Goal: Information Seeking & Learning: Compare options

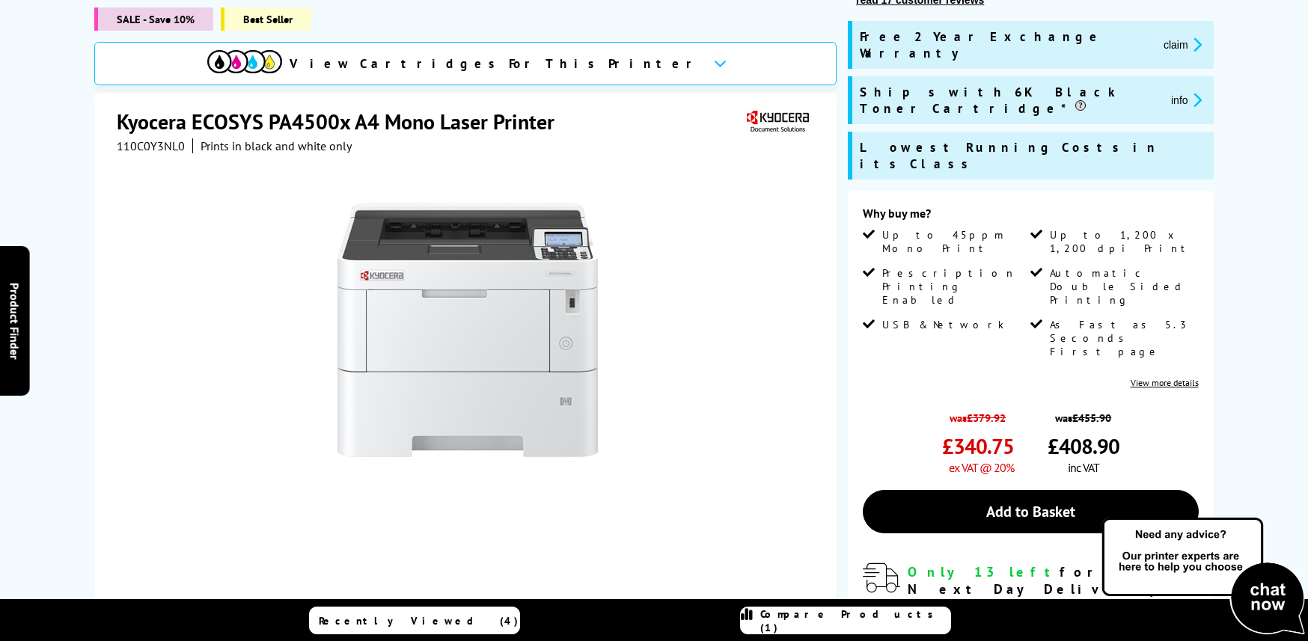
scroll to position [231, 0]
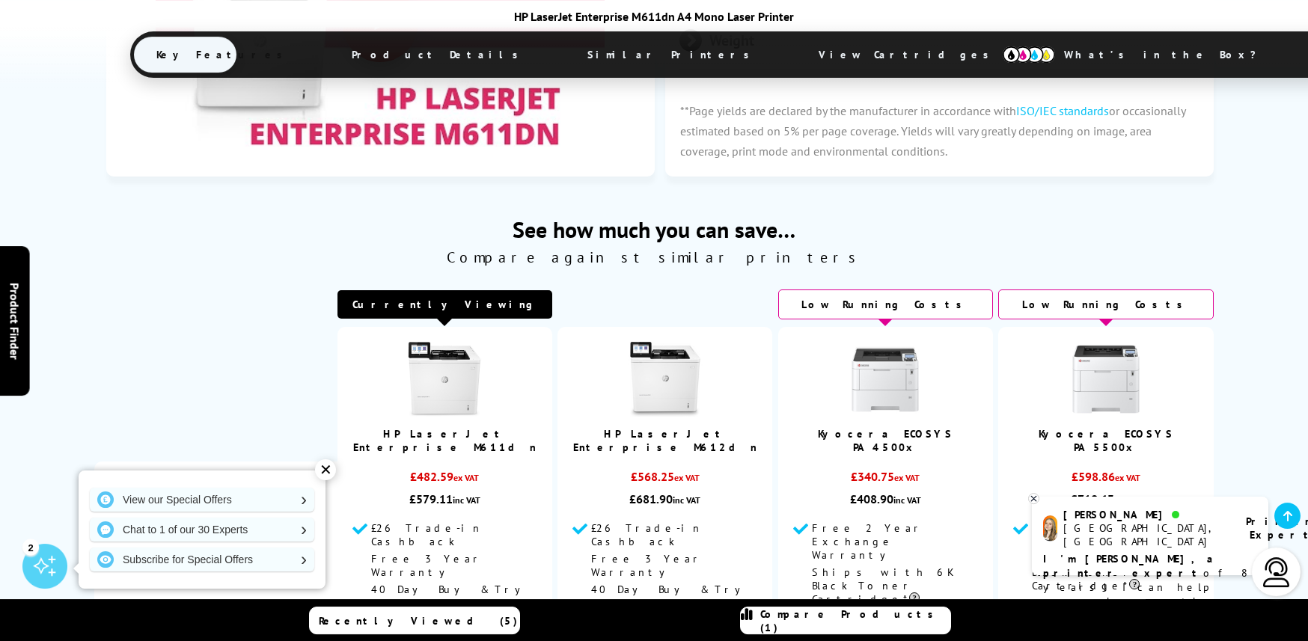
scroll to position [4577, 0]
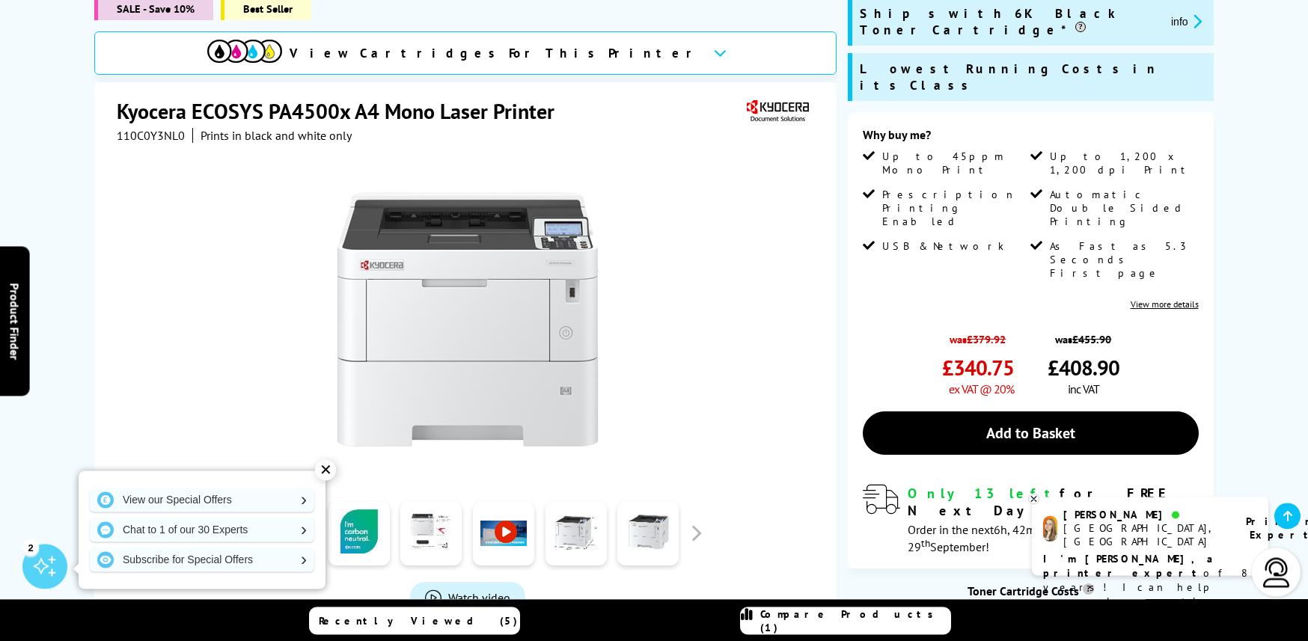
scroll to position [229, 0]
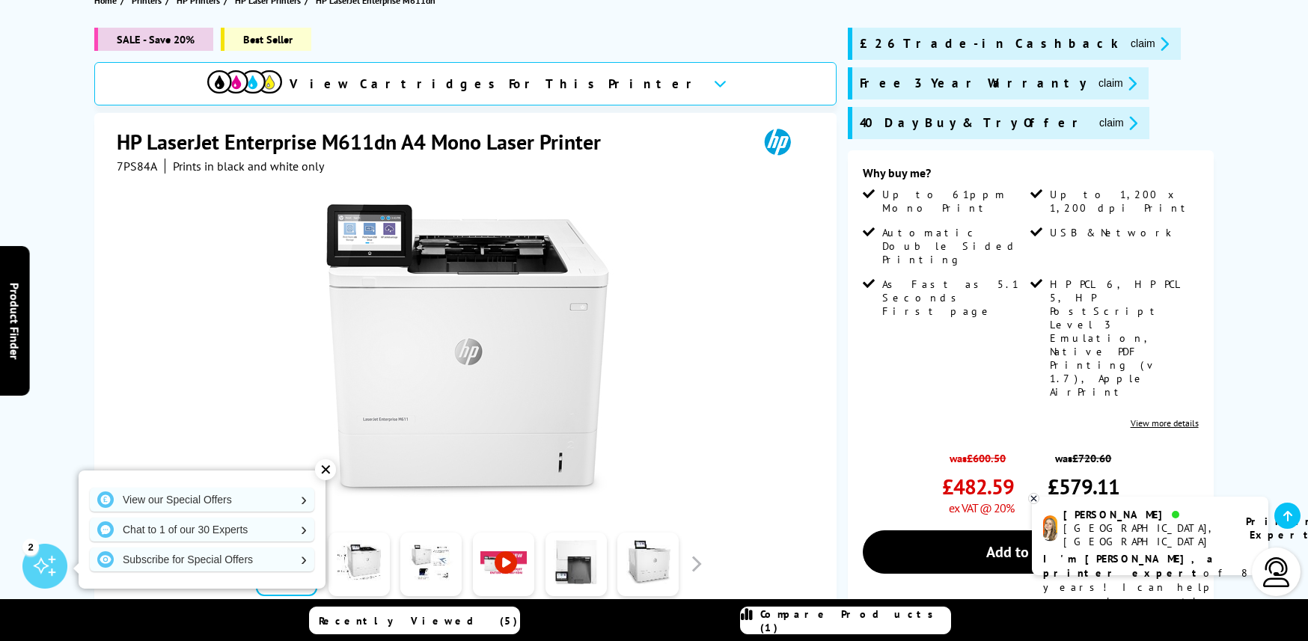
scroll to position [229, 0]
